Goal: Information Seeking & Learning: Learn about a topic

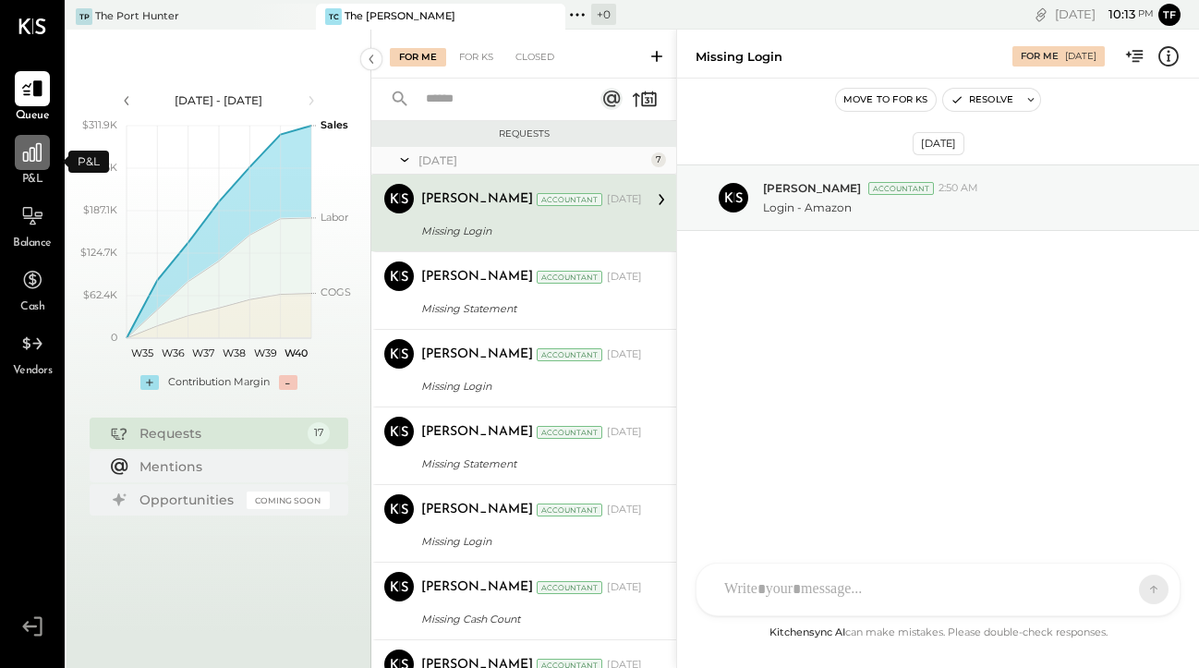
click at [33, 165] on div at bounding box center [32, 152] width 35 height 35
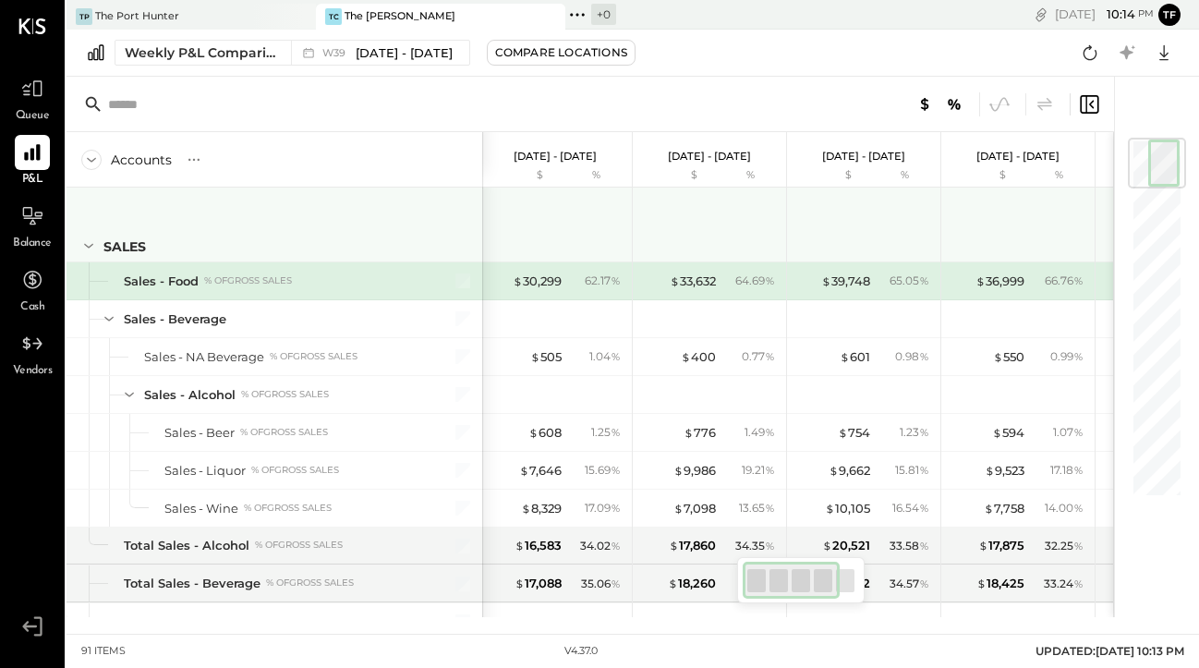
click at [90, 242] on icon at bounding box center [88, 245] width 20 height 20
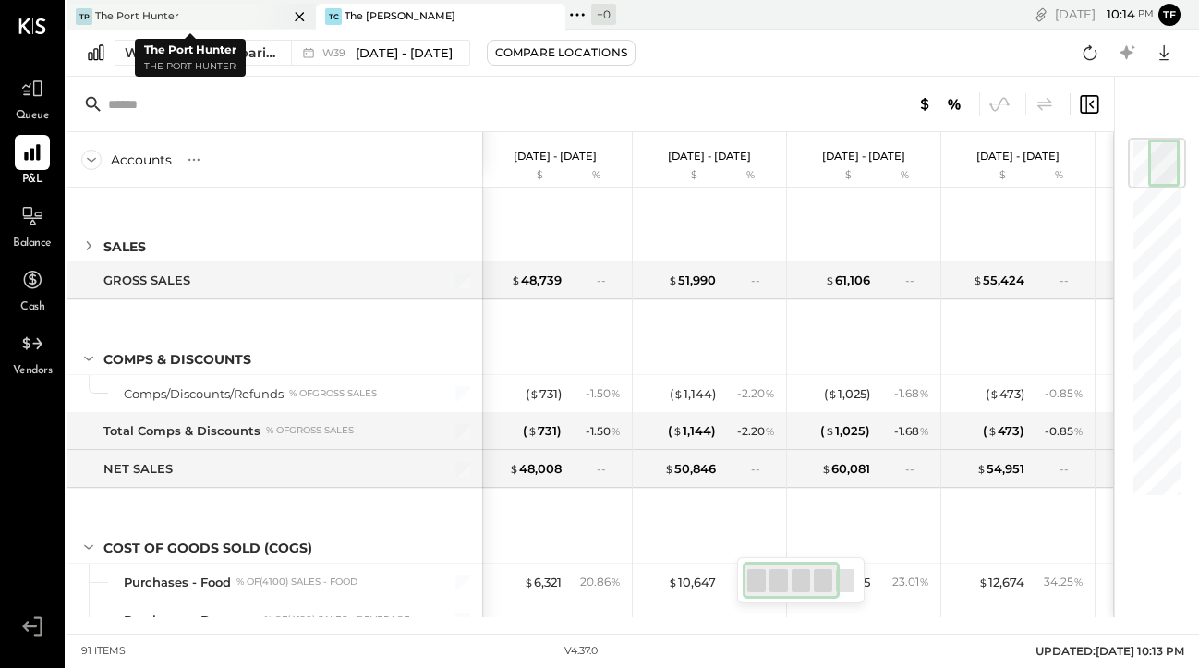
click at [176, 19] on div "The Port Hunter" at bounding box center [137, 16] width 84 height 15
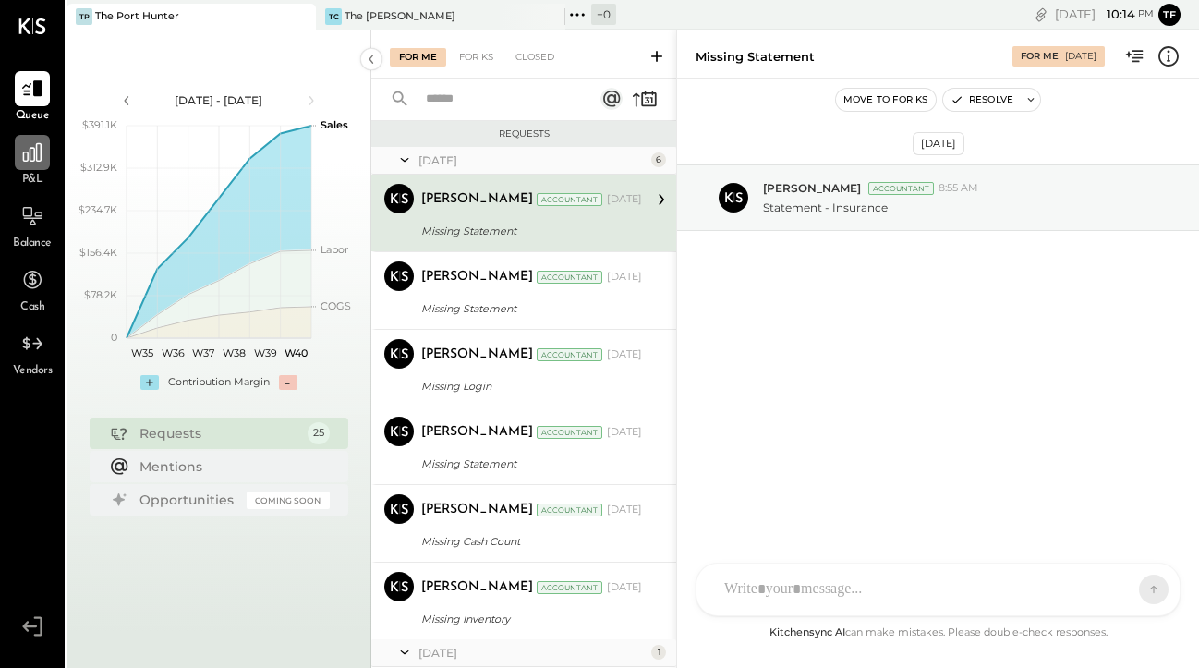
click at [37, 158] on icon at bounding box center [32, 152] width 18 height 18
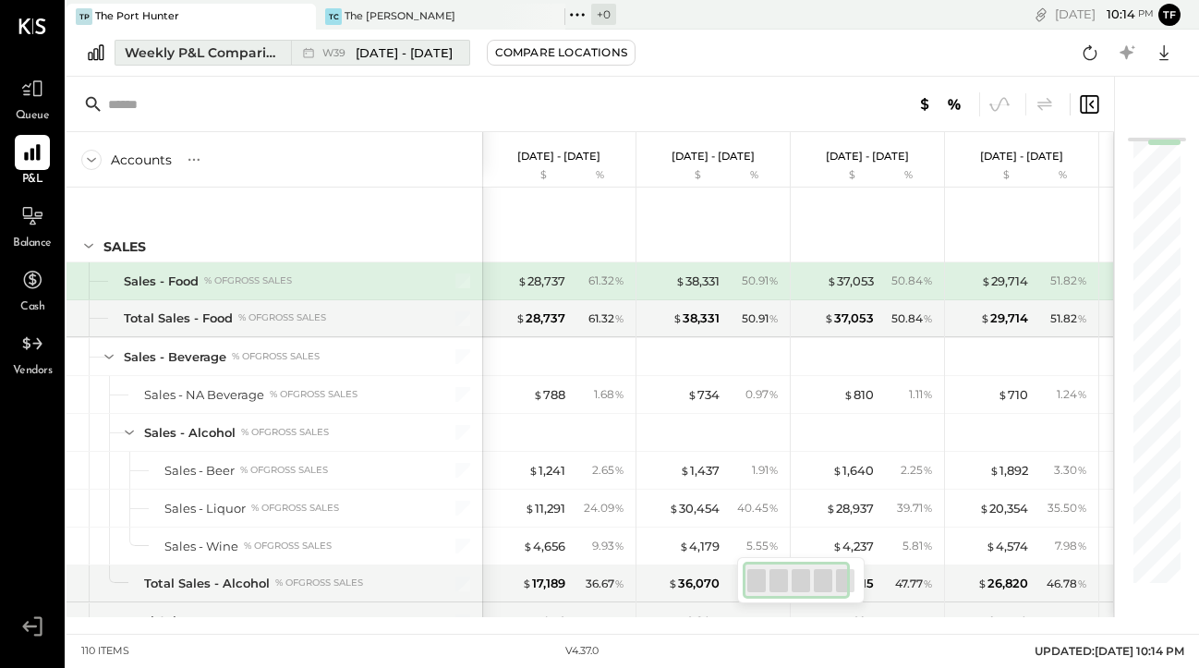
click at [372, 63] on div "W39 [DATE] - [DATE]" at bounding box center [375, 53] width 169 height 24
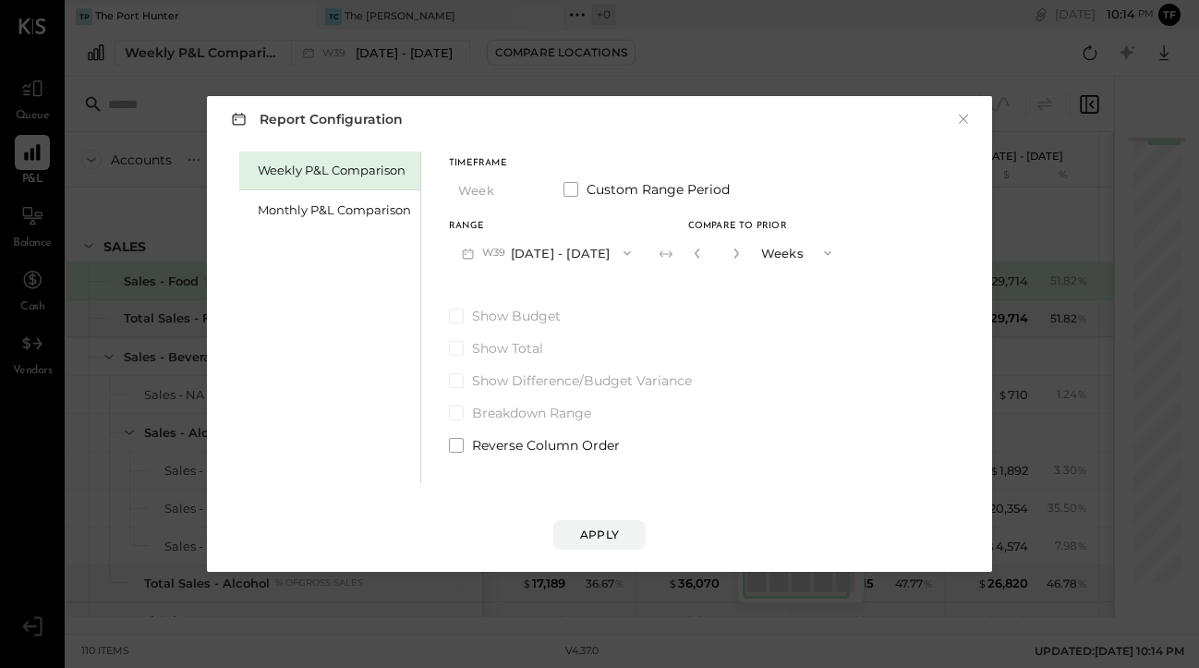
click at [624, 254] on icon "button" at bounding box center [627, 253] width 15 height 15
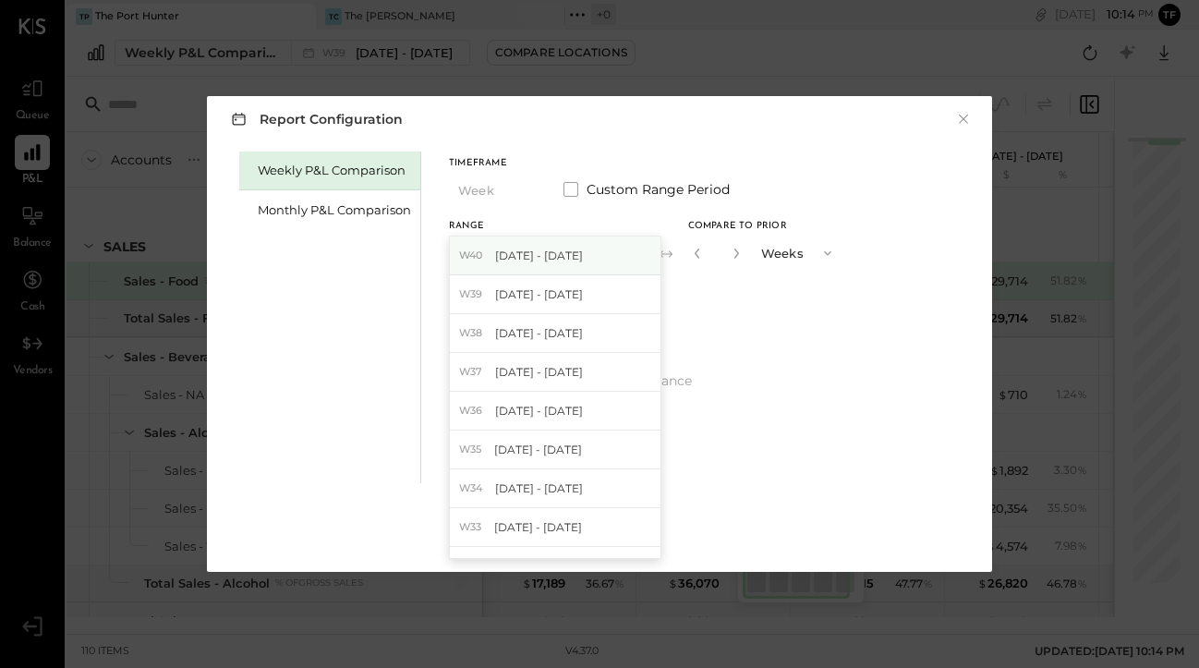
click at [583, 258] on span "[DATE] - [DATE]" at bounding box center [539, 255] width 88 height 16
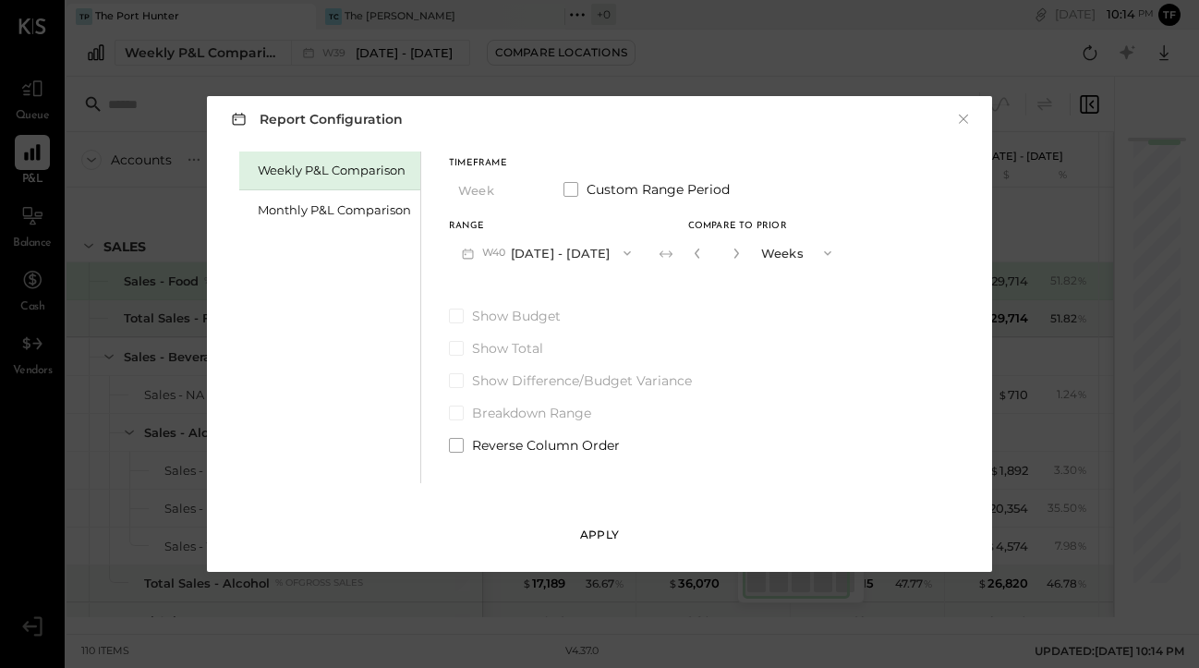
click at [587, 526] on div "Apply" at bounding box center [599, 534] width 39 height 16
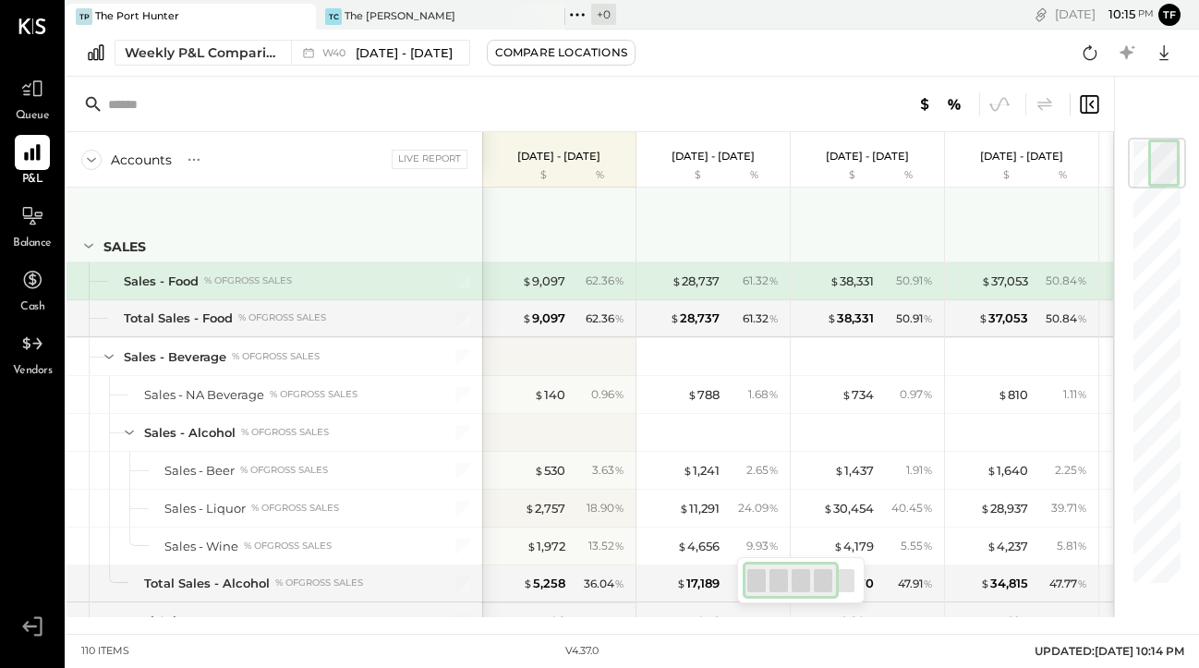
click at [93, 249] on icon at bounding box center [88, 245] width 20 height 20
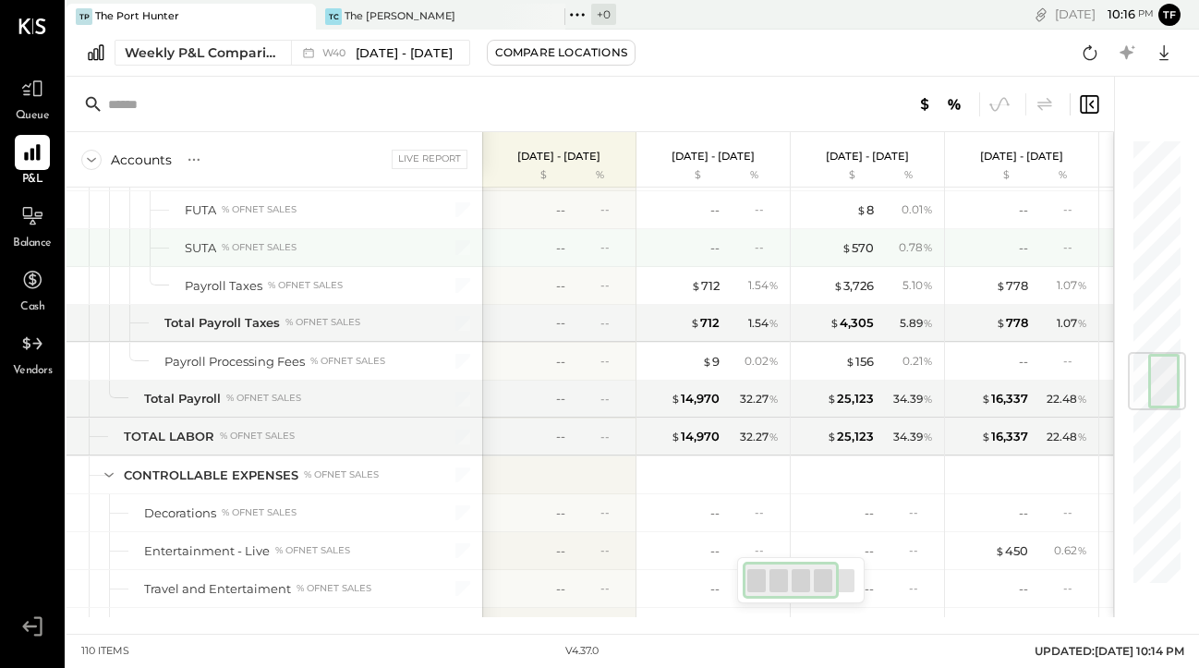
scroll to position [1585, 0]
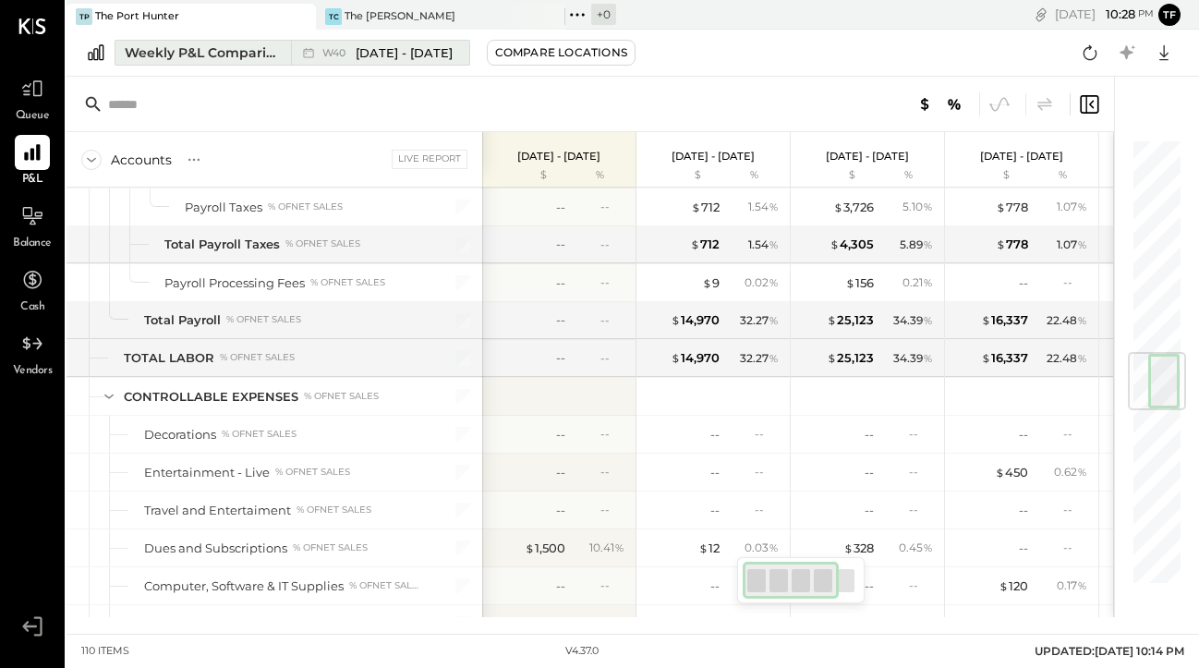
click at [250, 51] on div "Weekly P&L Comparison" at bounding box center [202, 52] width 155 height 18
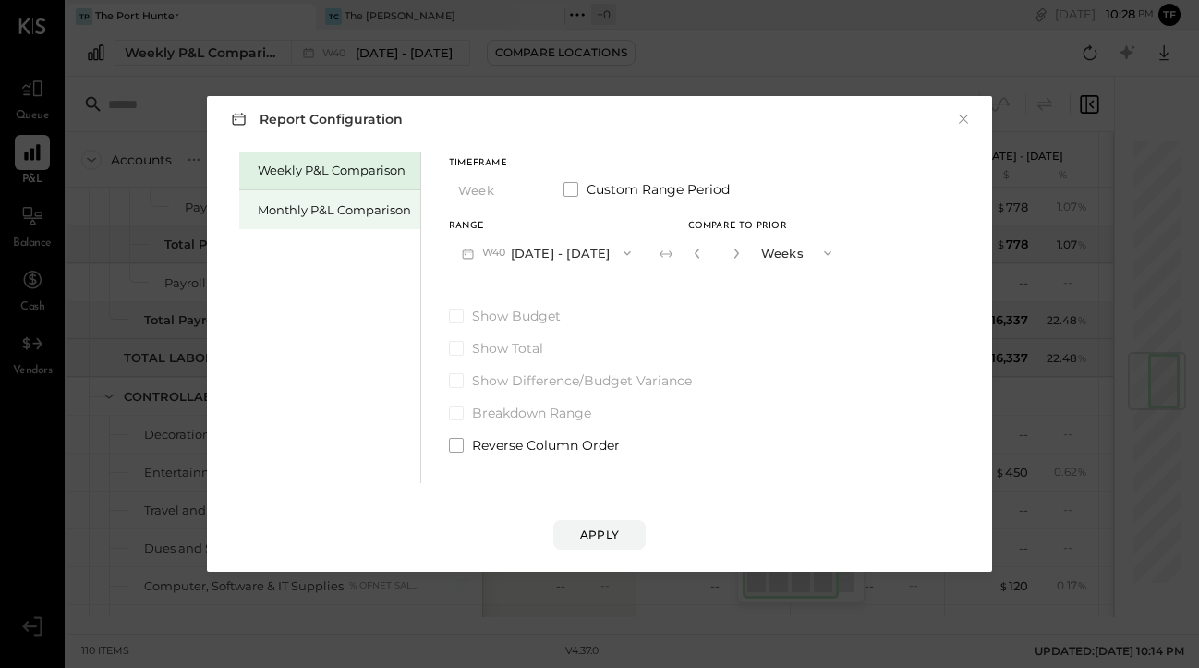
click at [306, 211] on div "Monthly P&L Comparison" at bounding box center [334, 210] width 153 height 18
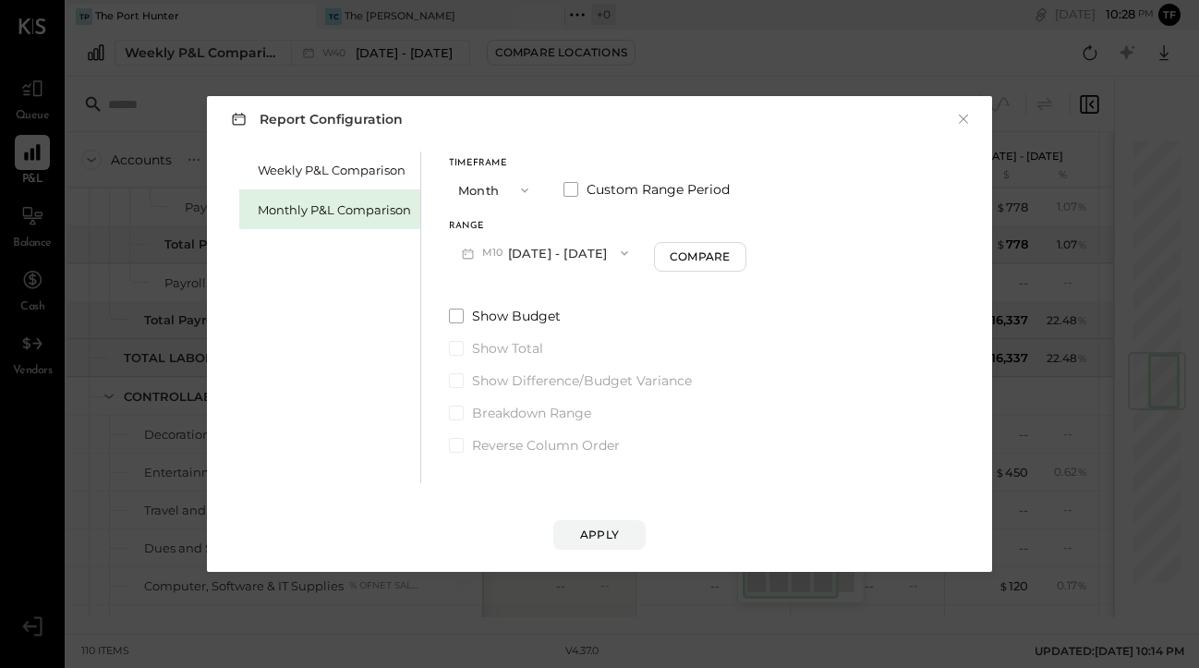
click at [512, 189] on span "button" at bounding box center [520, 190] width 24 height 15
click at [510, 255] on div "YTD" at bounding box center [495, 255] width 90 height 33
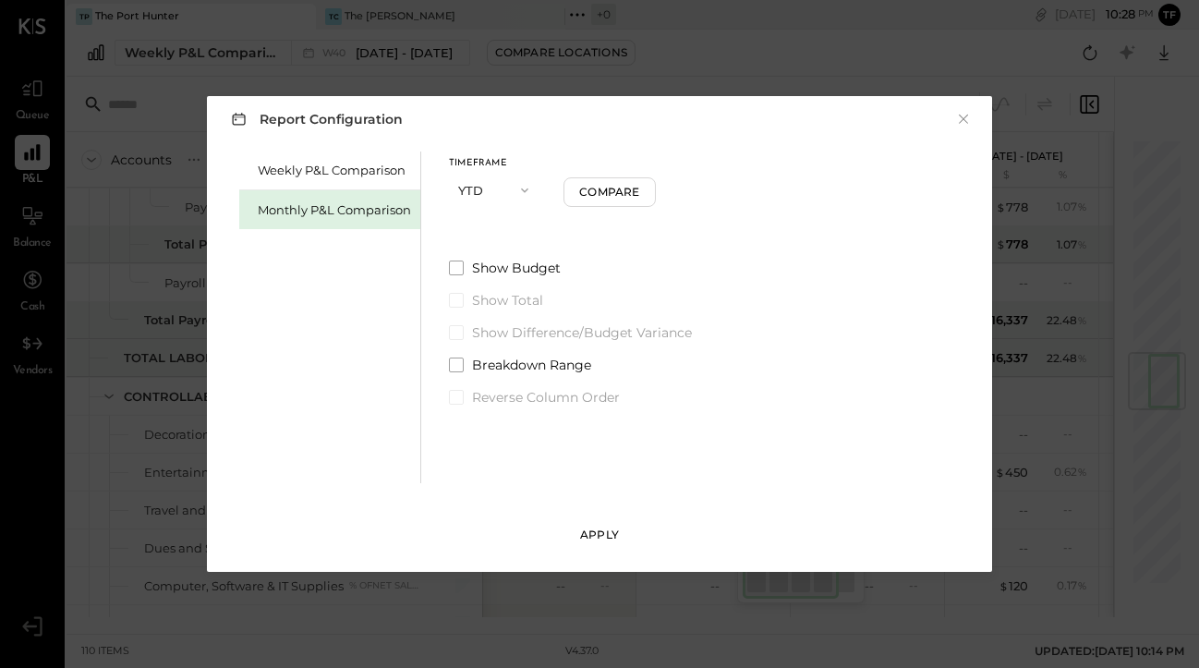
click at [609, 524] on button "Apply" at bounding box center [599, 535] width 92 height 30
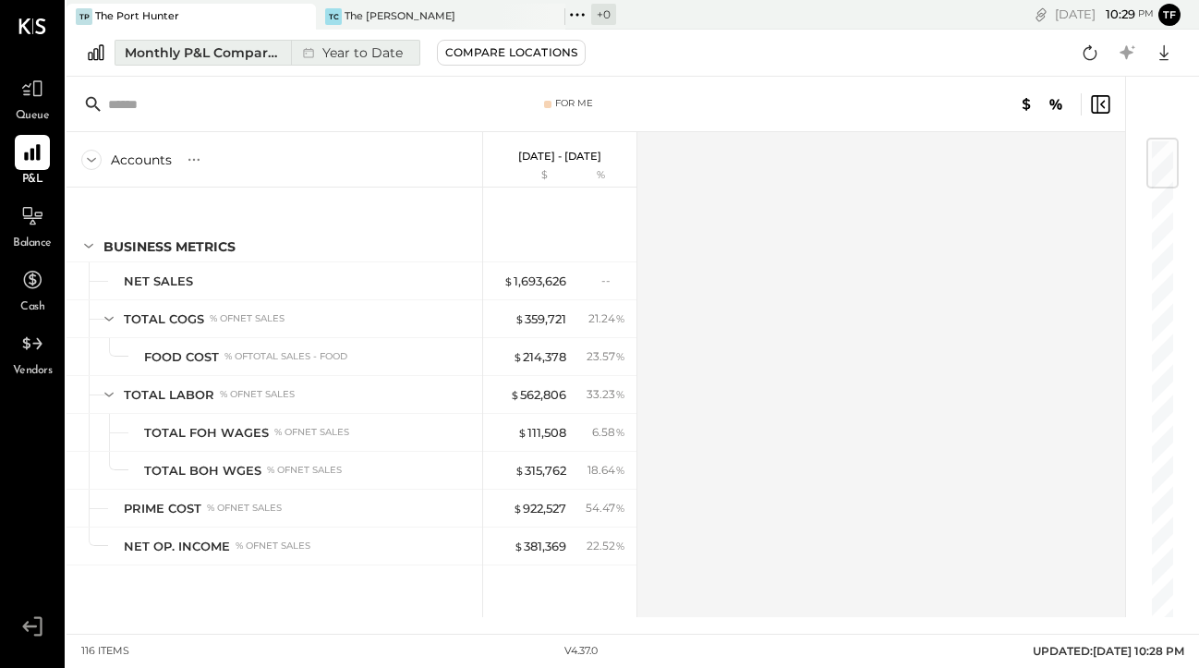
click at [211, 49] on div "Monthly P&L Comparison" at bounding box center [202, 52] width 155 height 18
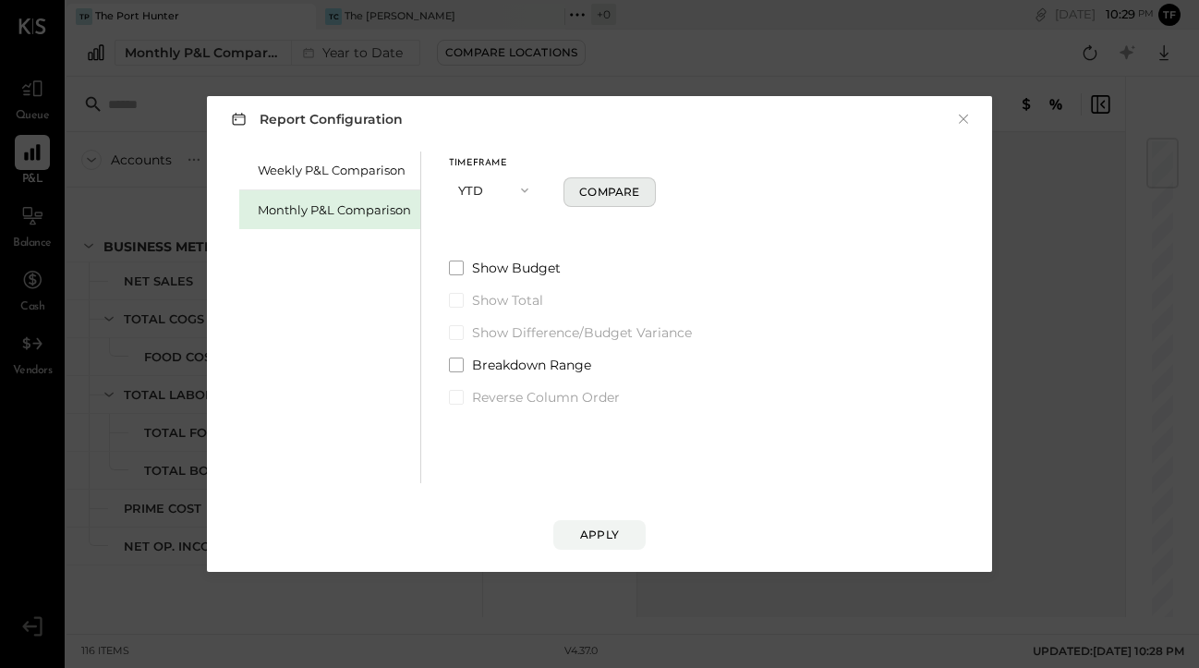
click at [600, 187] on div "Compare" at bounding box center [609, 192] width 60 height 16
click at [636, 193] on icon "button" at bounding box center [633, 190] width 11 height 11
type input "*"
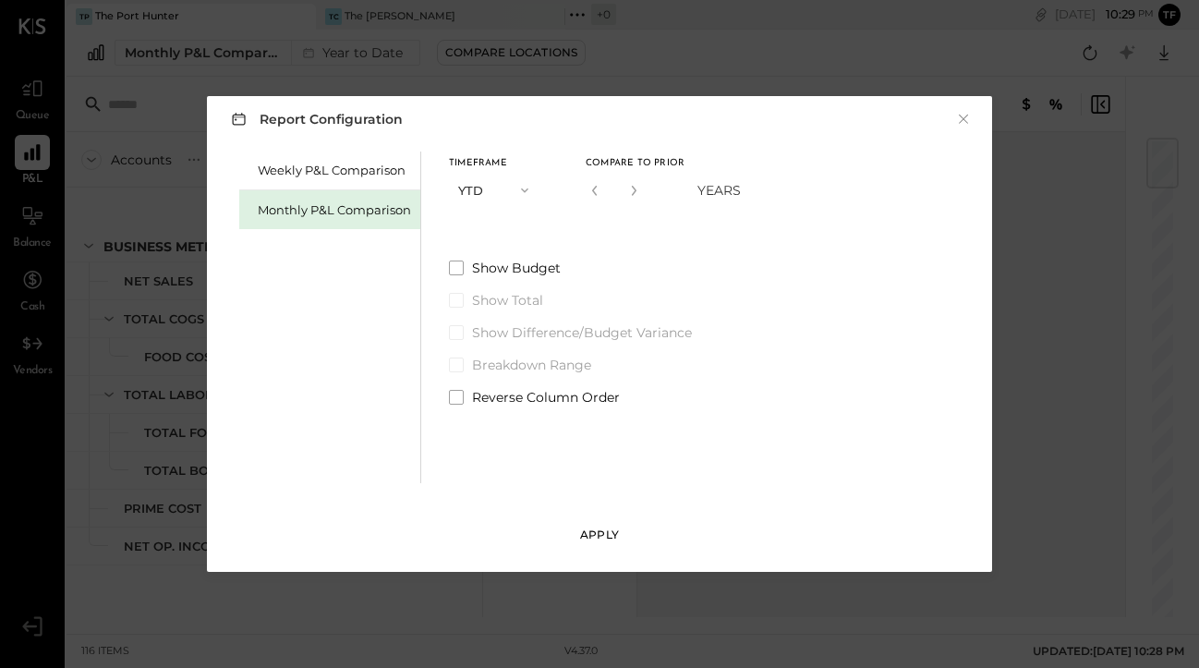
click at [596, 524] on button "Apply" at bounding box center [599, 535] width 92 height 30
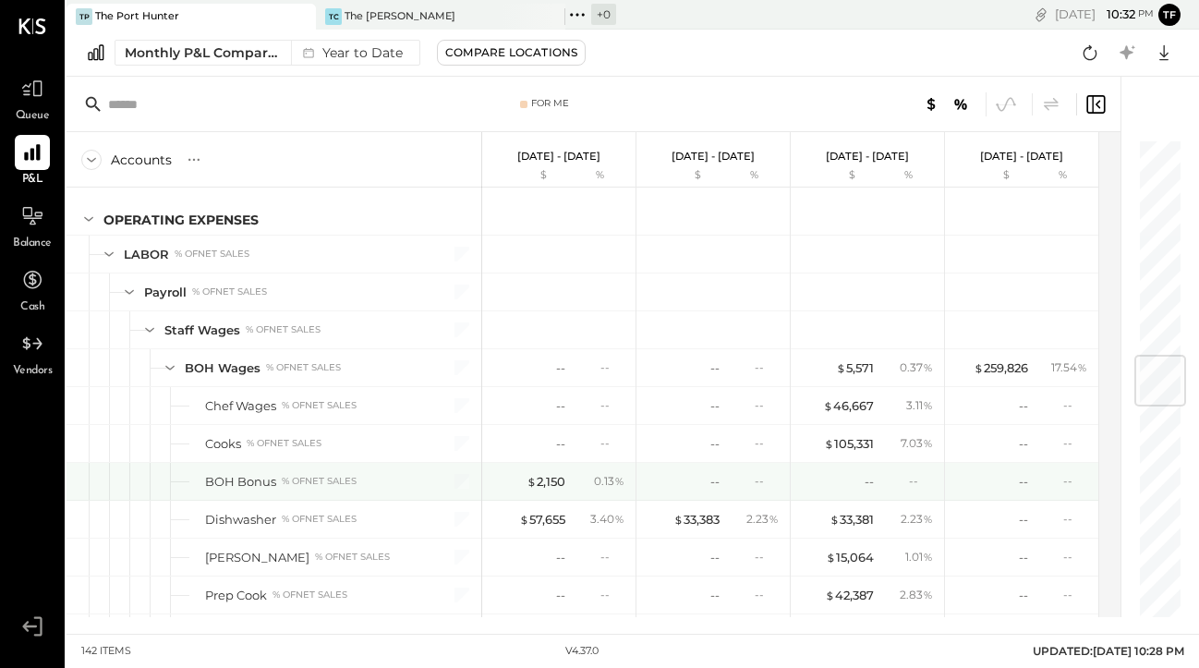
scroll to position [1823, 0]
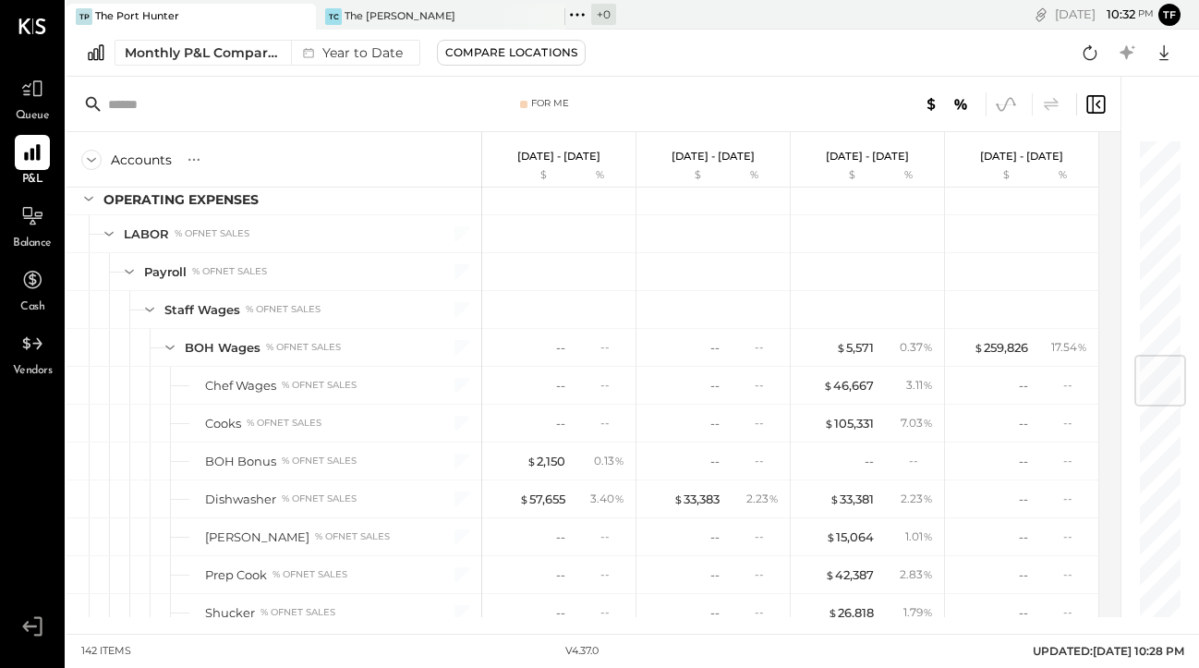
click at [1005, 102] on icon at bounding box center [1006, 104] width 24 height 24
click at [1006, 107] on icon at bounding box center [1006, 104] width 24 height 24
click at [1003, 105] on icon at bounding box center [1006, 104] width 24 height 24
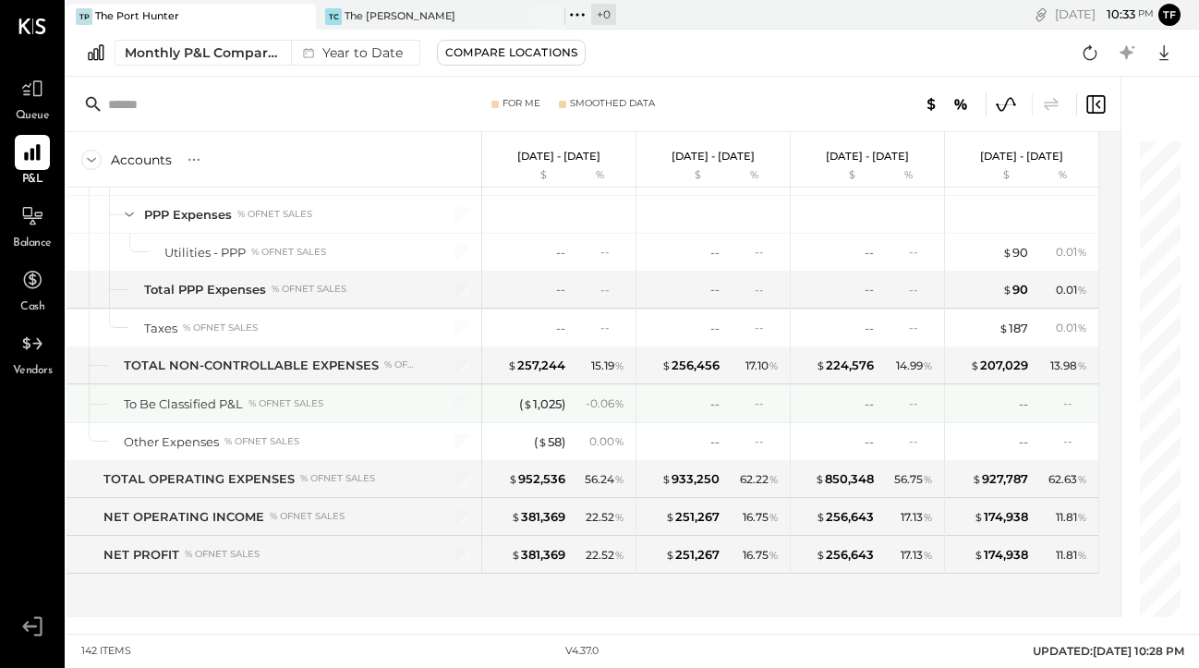
scroll to position [4949, 0]
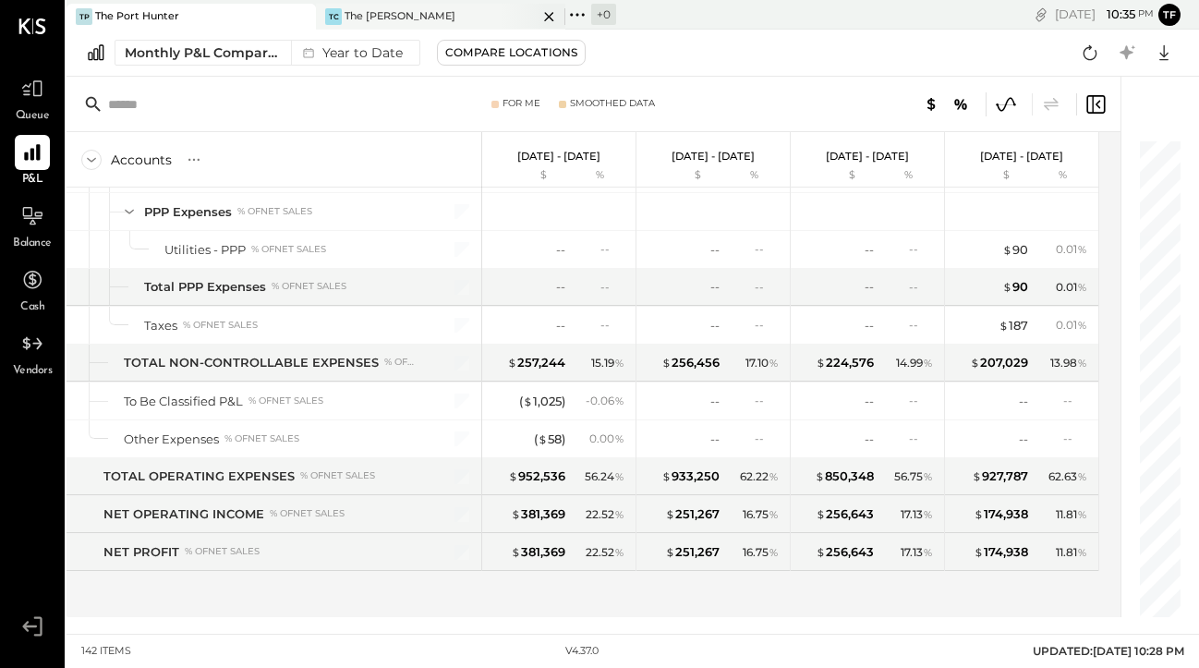
click at [406, 20] on div "The [PERSON_NAME]" at bounding box center [399, 16] width 111 height 15
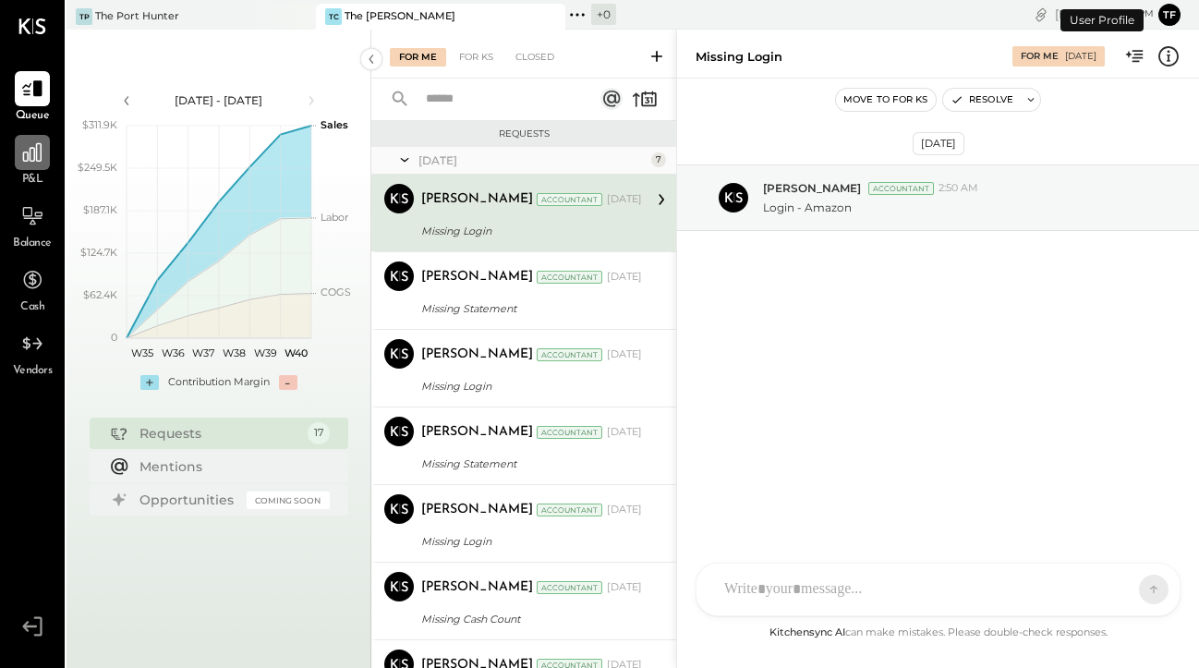
click at [31, 163] on icon at bounding box center [32, 152] width 24 height 24
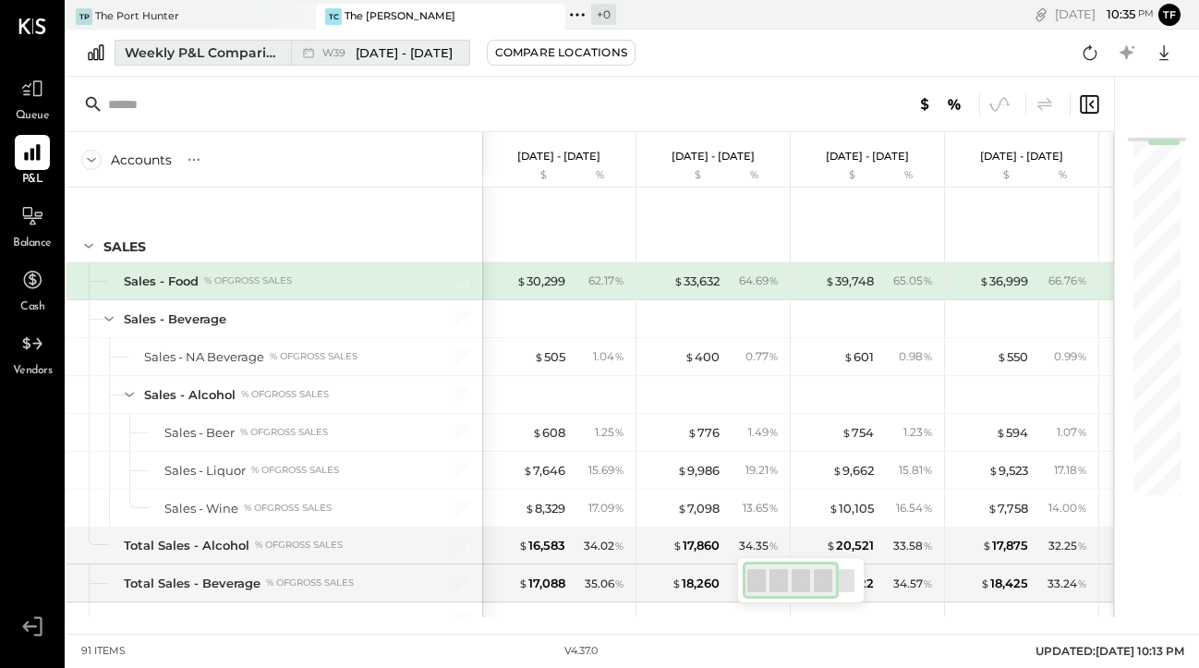
click at [235, 56] on div "Weekly P&L Comparison" at bounding box center [202, 52] width 155 height 18
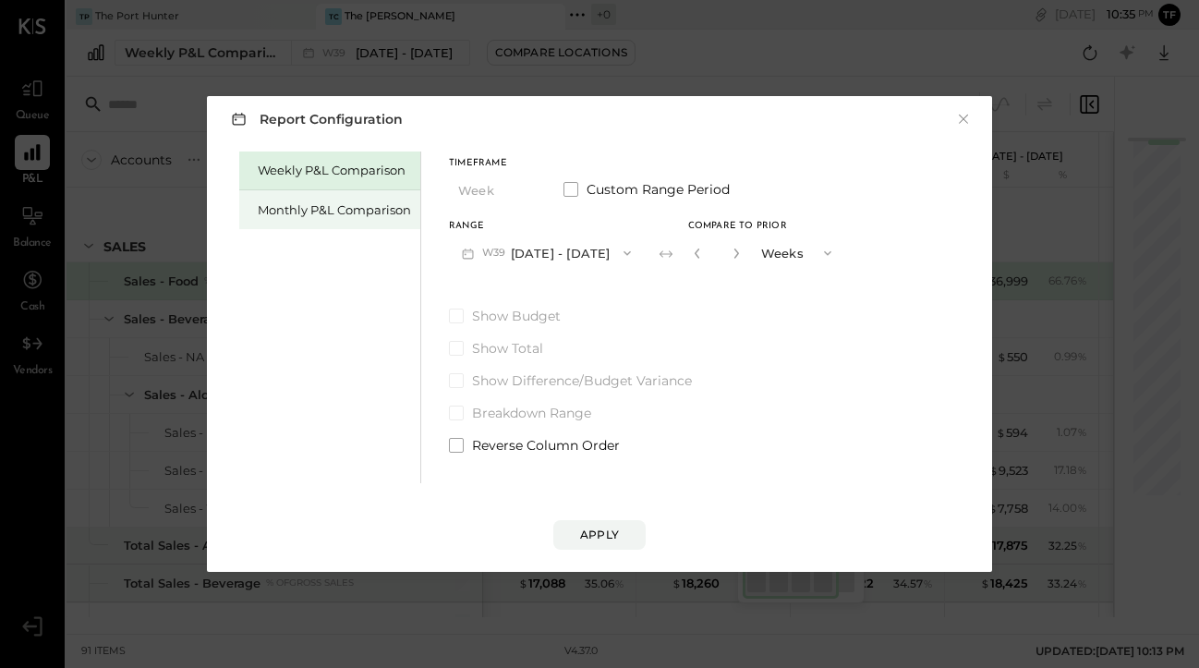
click at [278, 204] on div "Monthly P&L Comparison" at bounding box center [334, 210] width 153 height 18
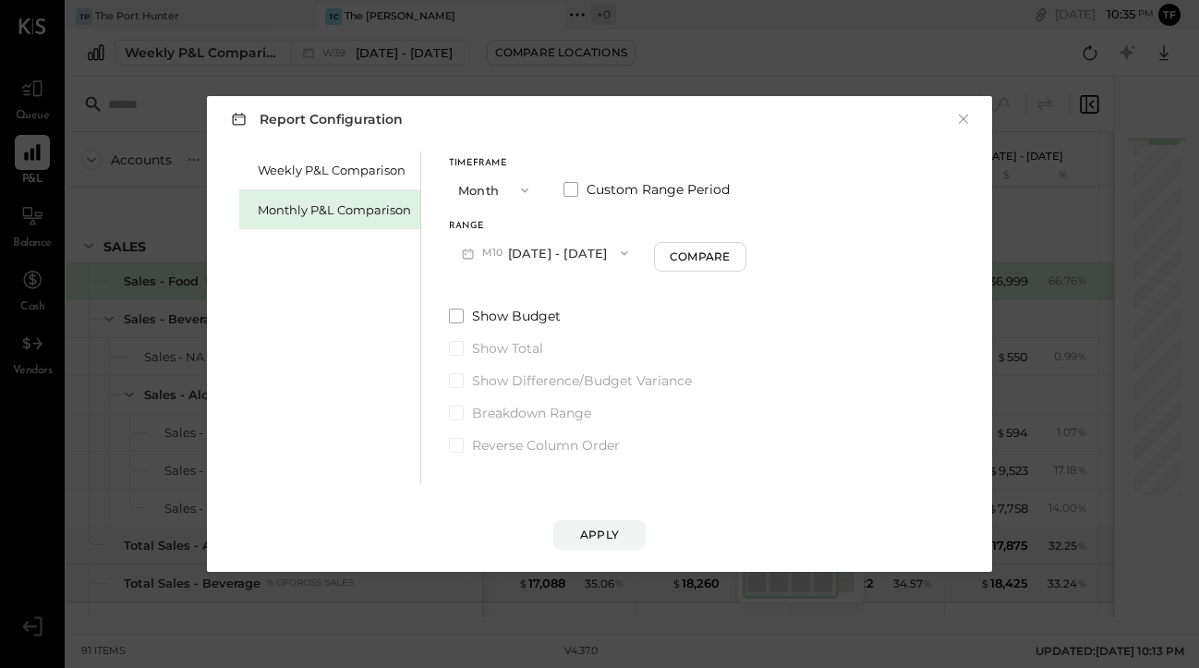
click at [511, 190] on span "button" at bounding box center [520, 190] width 24 height 15
click at [499, 247] on div "YTD" at bounding box center [495, 255] width 90 height 33
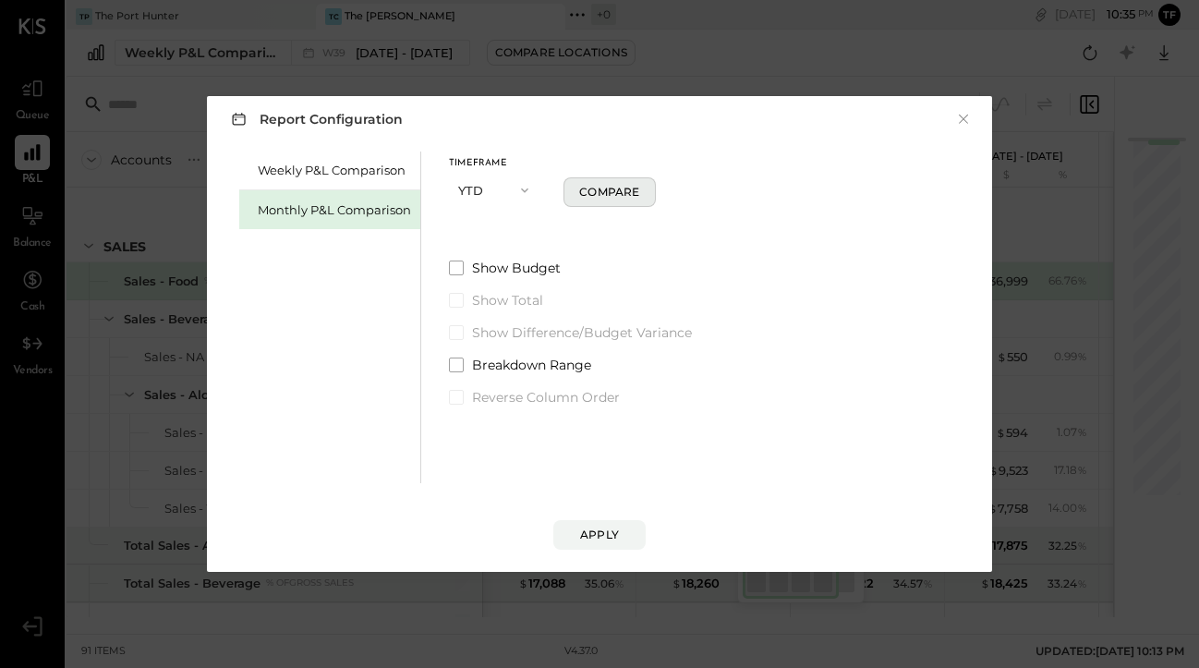
click at [606, 194] on div "Compare" at bounding box center [609, 192] width 60 height 16
click at [637, 191] on icon "button" at bounding box center [633, 190] width 11 height 11
type input "*"
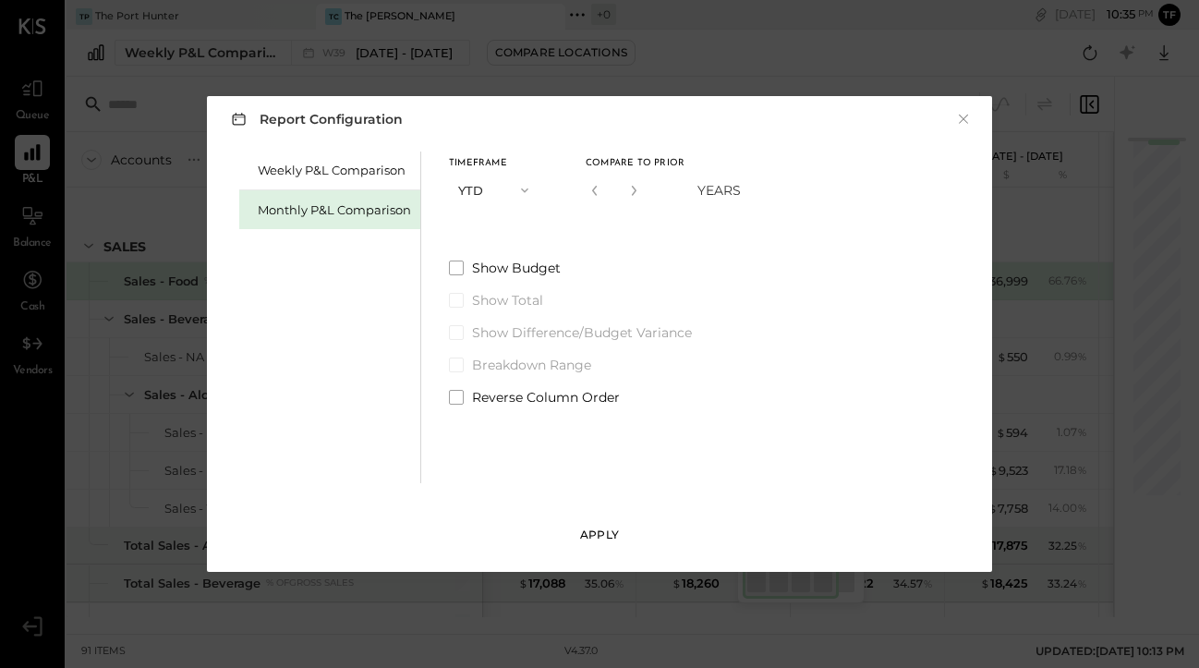
click at [590, 536] on div "Apply" at bounding box center [599, 534] width 39 height 16
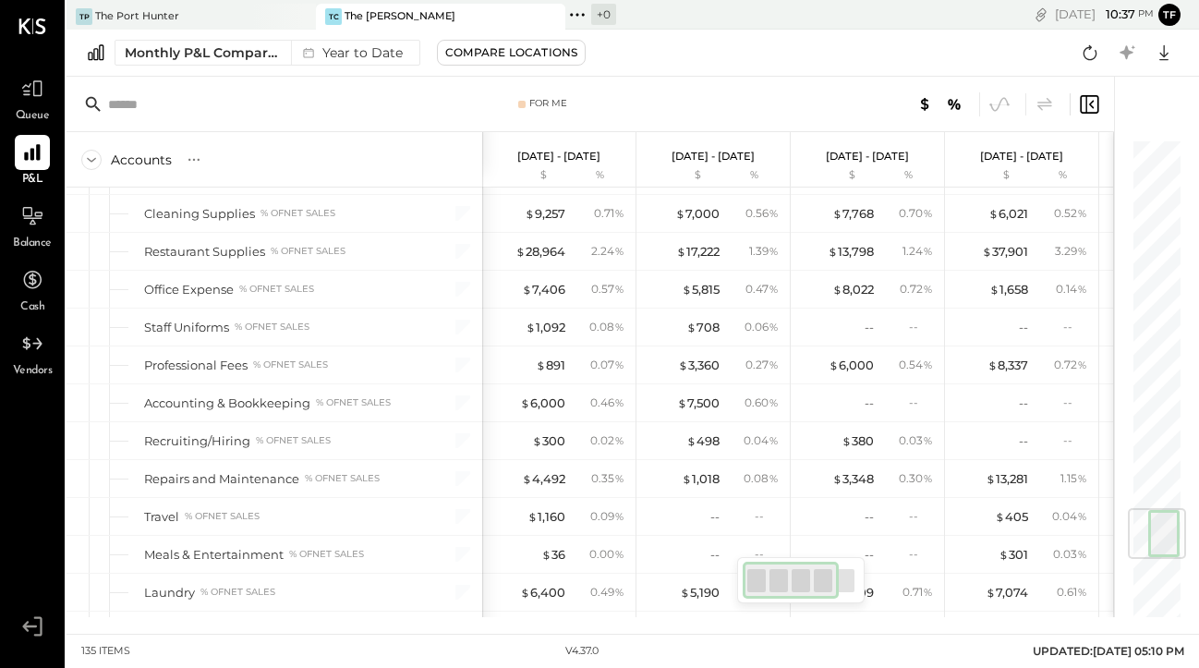
scroll to position [3128, 0]
